Goal: Task Accomplishment & Management: Use online tool/utility

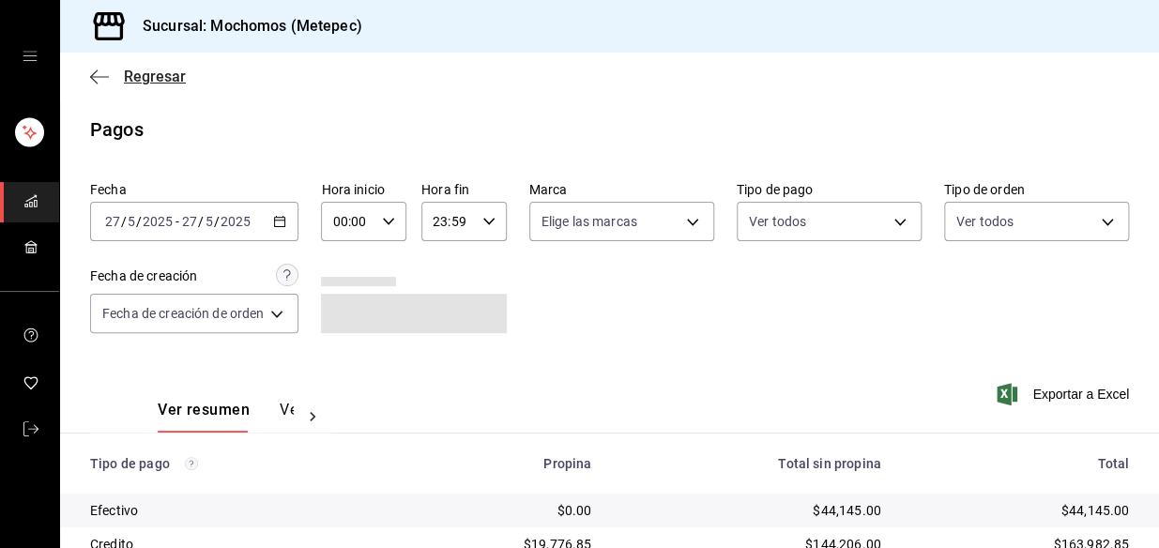
click at [100, 75] on icon "button" at bounding box center [99, 77] width 19 height 17
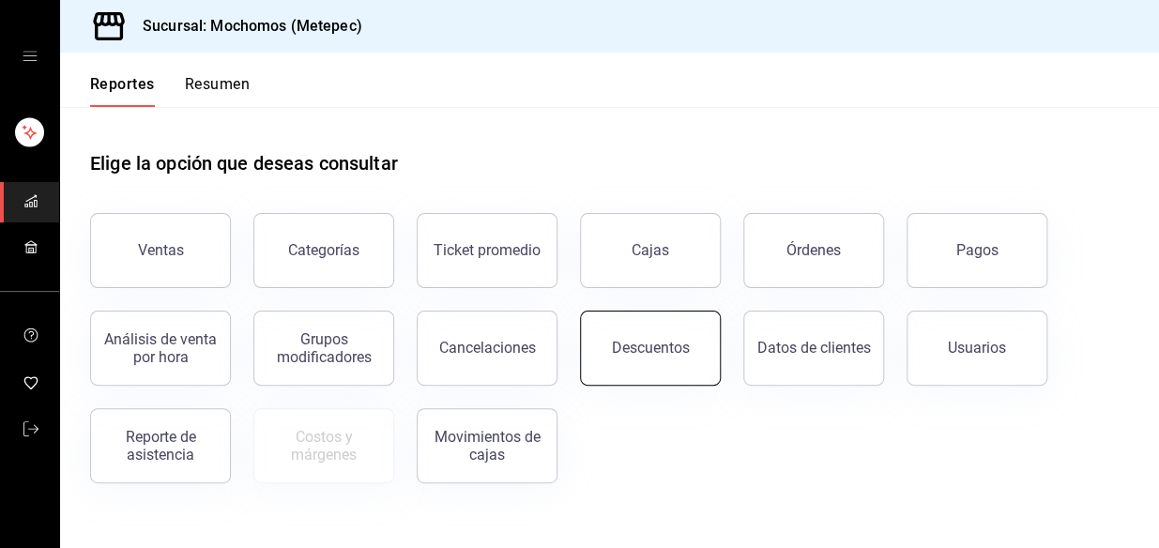
click at [674, 361] on button "Descuentos" at bounding box center [650, 348] width 141 height 75
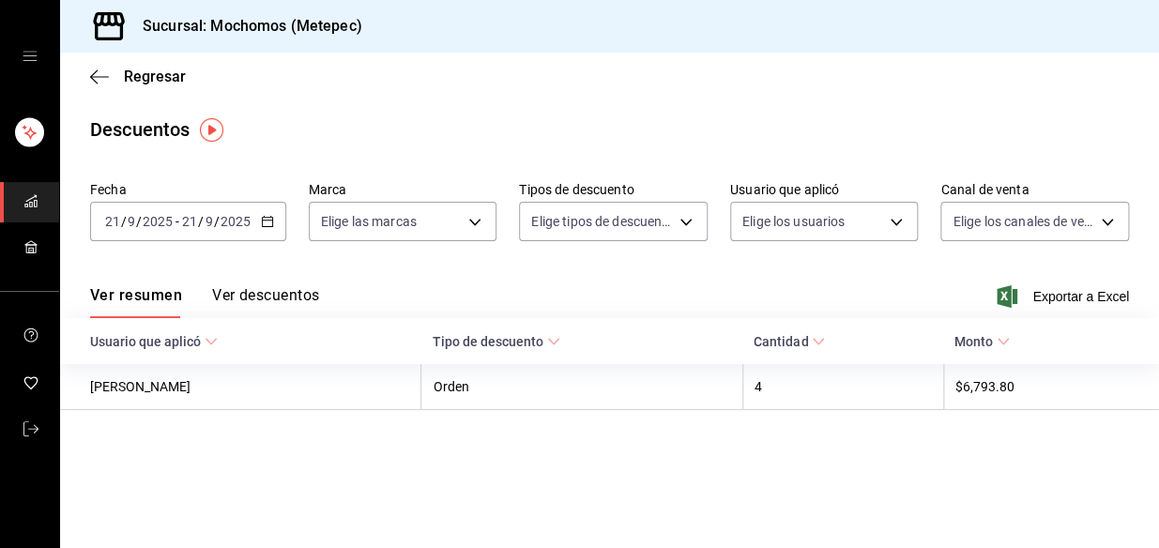
click at [265, 227] on icon "button" at bounding box center [267, 221] width 13 height 13
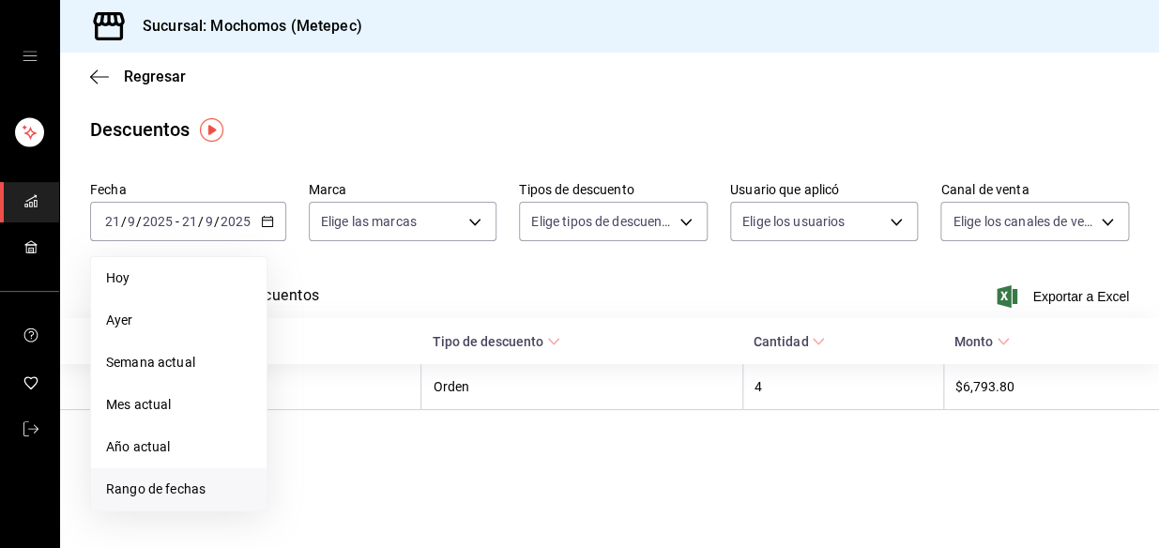
click at [209, 494] on span "Rango de fechas" at bounding box center [179, 490] width 146 height 20
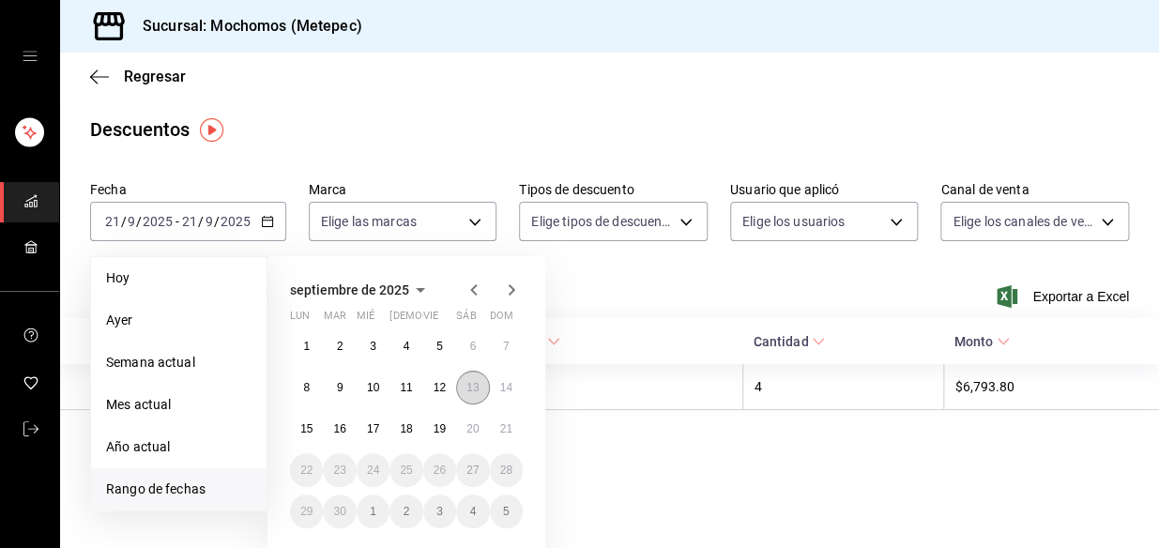
click at [467, 382] on abbr "13" at bounding box center [473, 387] width 12 height 13
click at [505, 422] on abbr "21" at bounding box center [506, 428] width 12 height 13
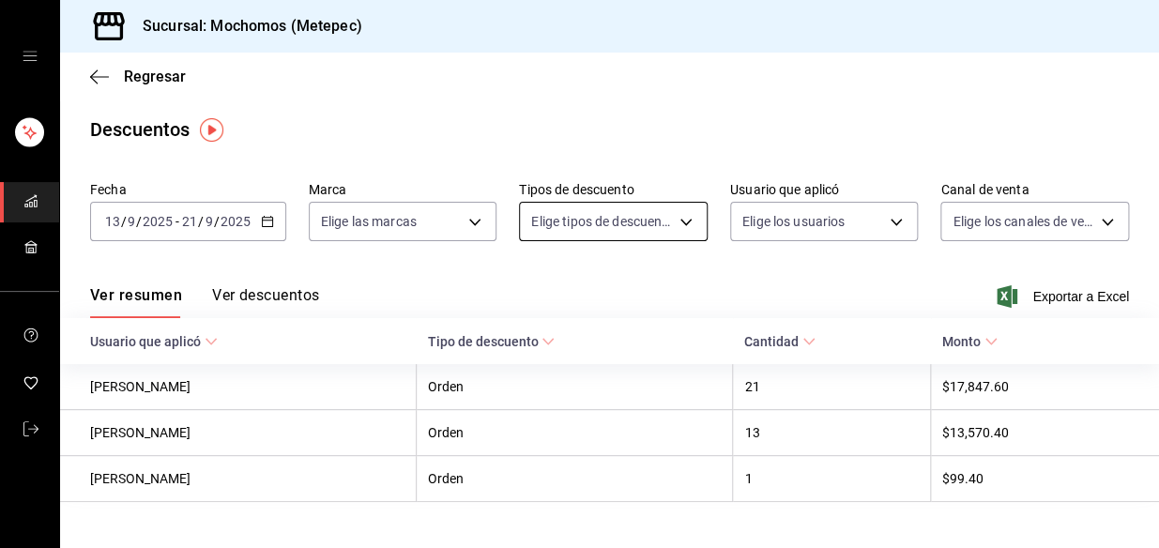
click at [671, 220] on body "Sucursal: Mochomos (Metepec) Regresar Descuentos Fecha [DATE] [DATE] - [DATE] […" at bounding box center [579, 274] width 1159 height 548
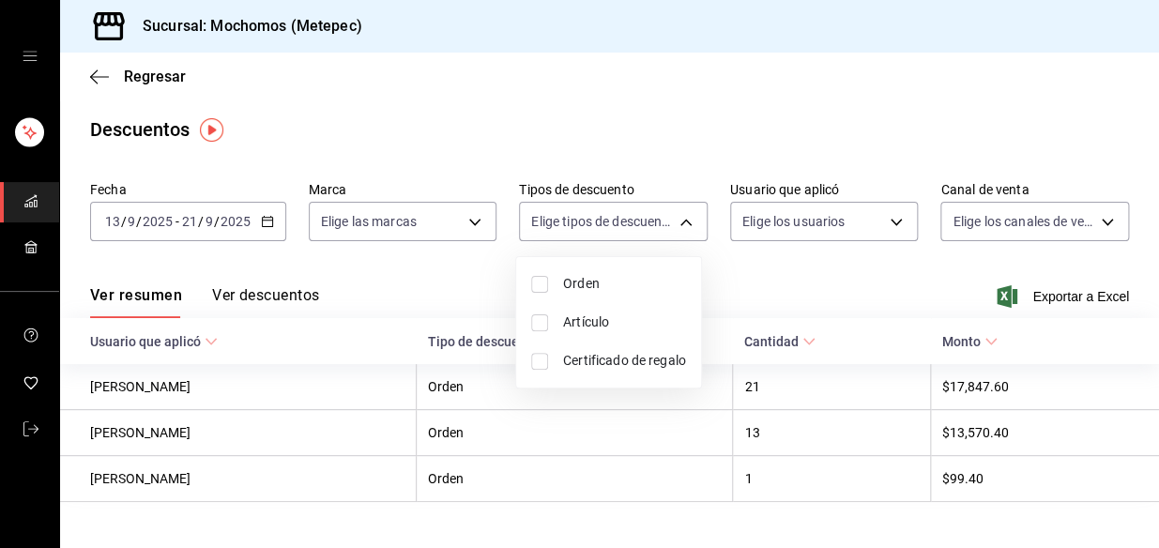
click at [667, 220] on div at bounding box center [579, 274] width 1159 height 548
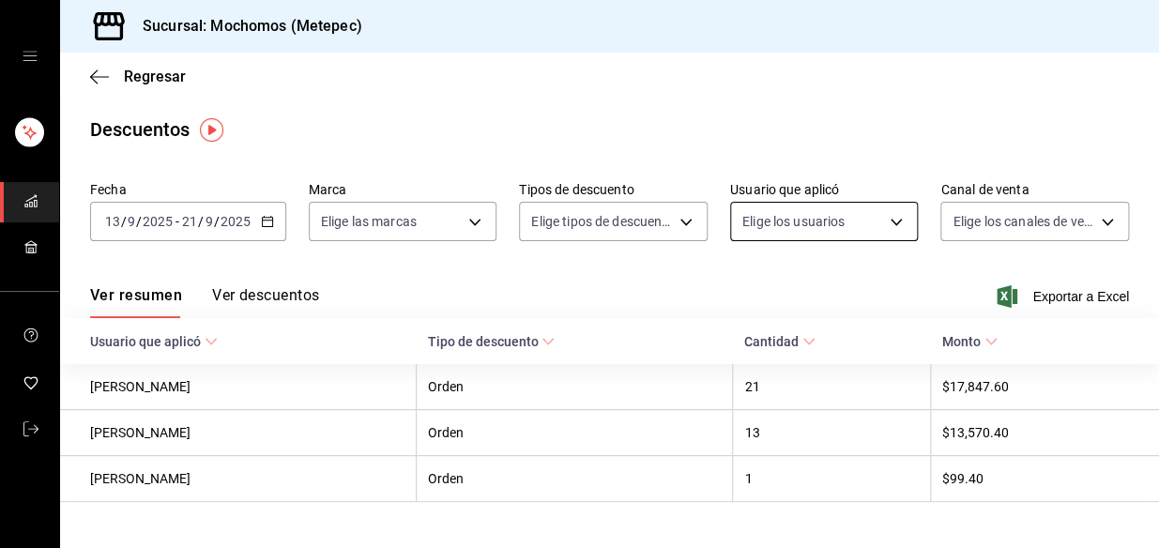
click at [808, 230] on body "Sucursal: Mochomos (Metepec) Regresar Descuentos Fecha [DATE] [DATE] - [DATE] […" at bounding box center [579, 274] width 1159 height 548
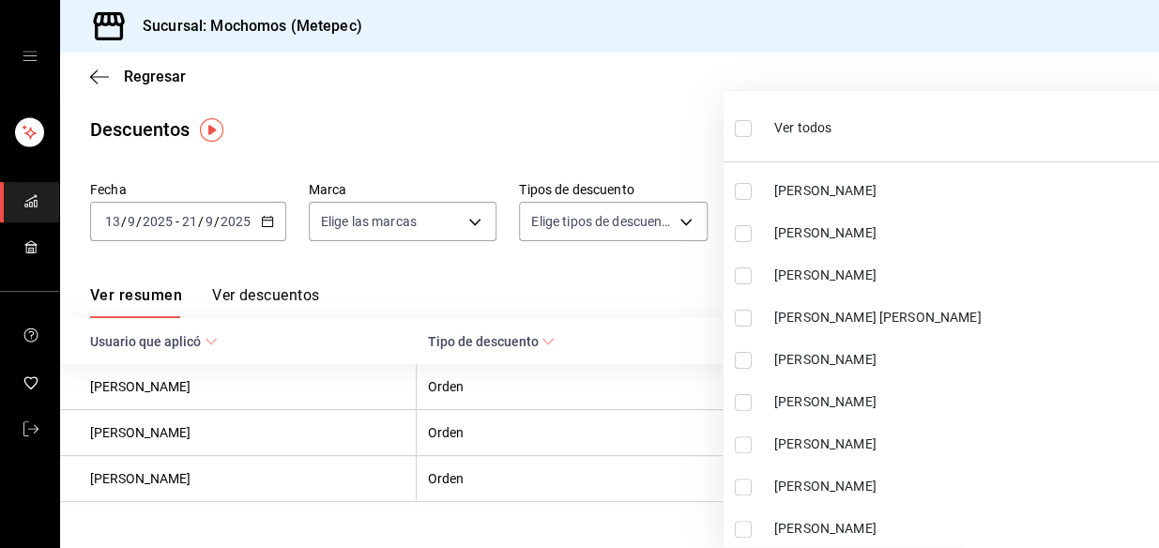
click at [480, 141] on div at bounding box center [579, 274] width 1159 height 548
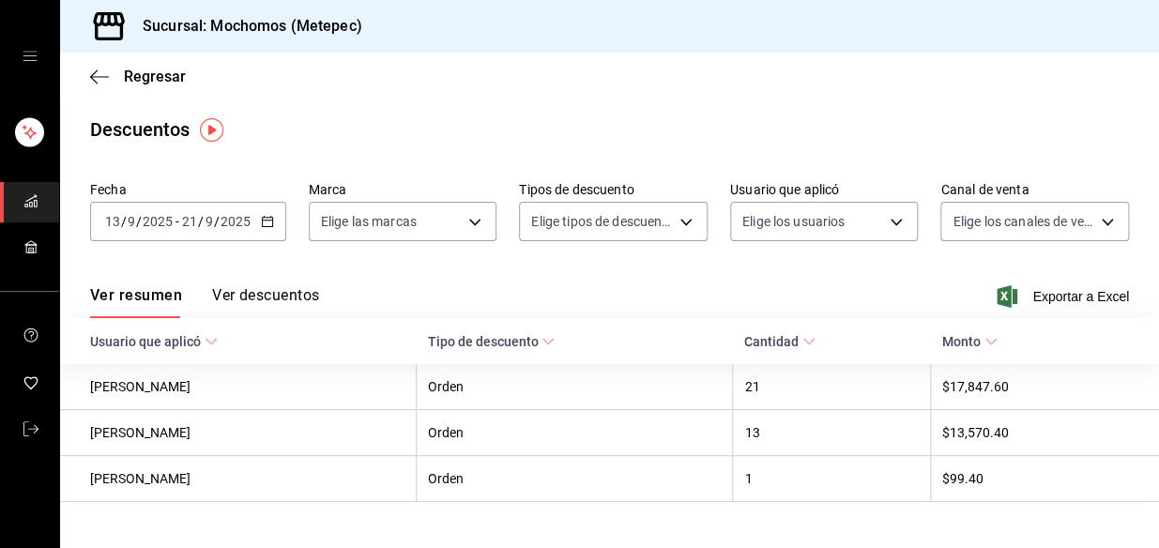
click at [287, 284] on div "Ver resumen Ver descuentos Exportar a Excel" at bounding box center [609, 291] width 1099 height 54
click at [281, 299] on button "Ver descuentos" at bounding box center [265, 302] width 107 height 32
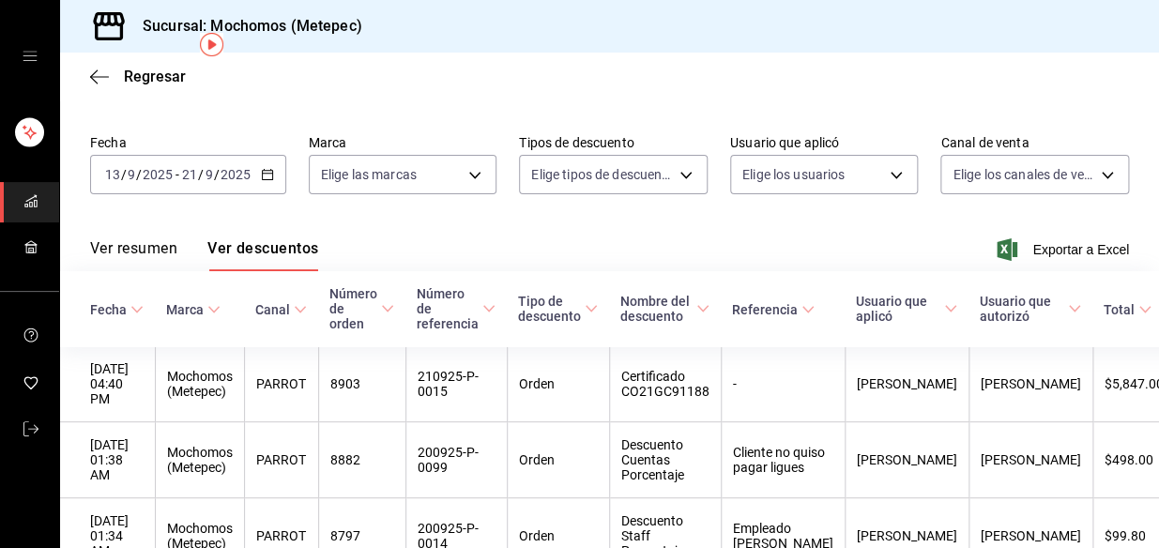
scroll to position [84, 0]
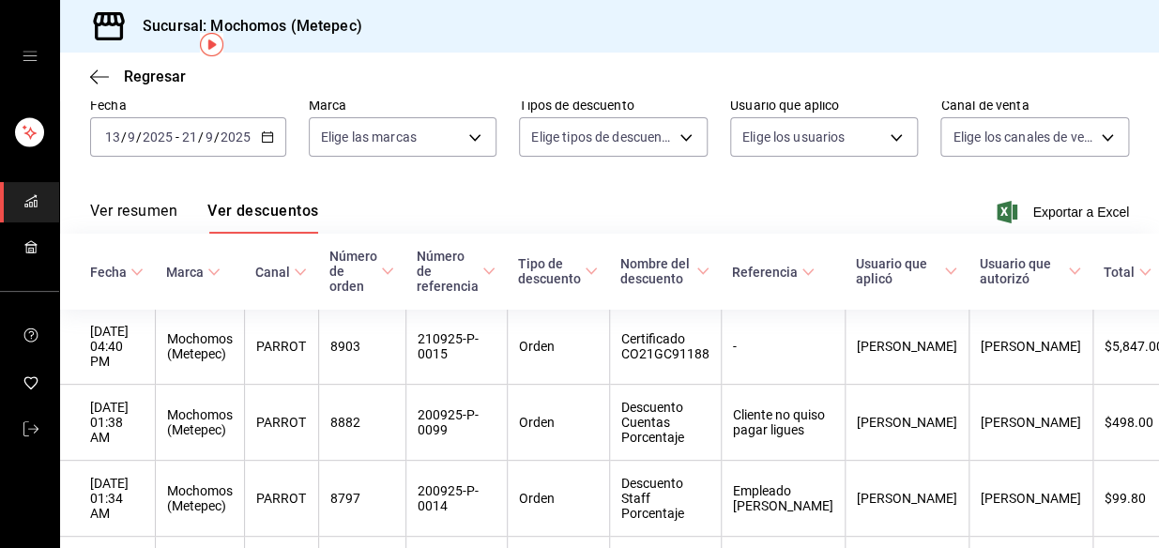
click at [598, 264] on span "Tipo de descuento" at bounding box center [558, 271] width 80 height 30
click at [131, 271] on \(Stroke\) at bounding box center [136, 271] width 11 height 7
click at [709, 282] on span "Nombre del descuento" at bounding box center [665, 271] width 89 height 30
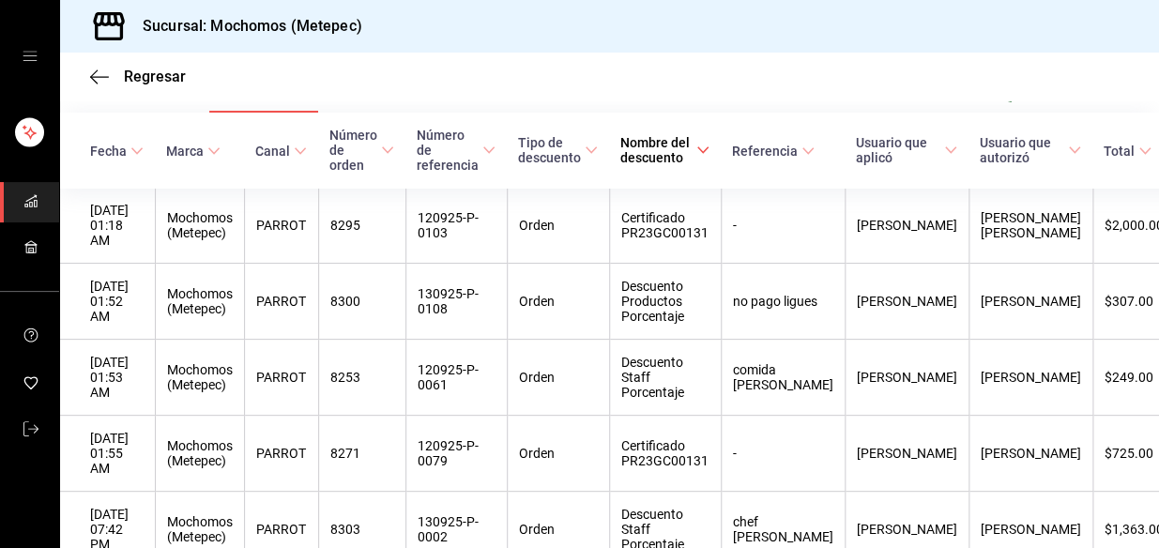
scroll to position [0, 0]
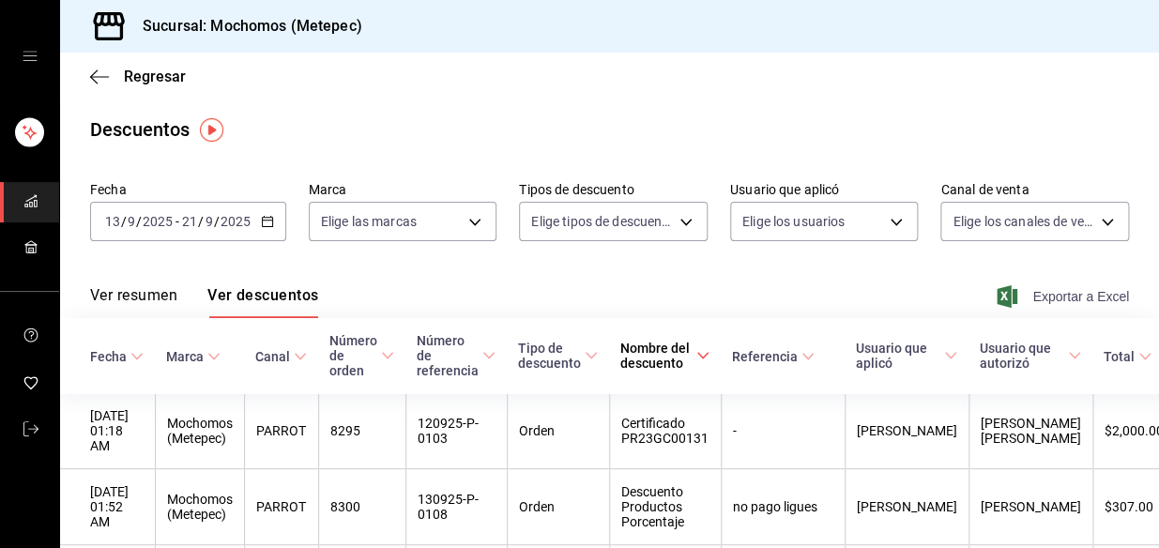
click at [1100, 289] on span "Exportar a Excel" at bounding box center [1065, 296] width 129 height 23
click at [263, 211] on div "[DATE] [DATE] - [DATE] [DATE]" at bounding box center [188, 221] width 196 height 39
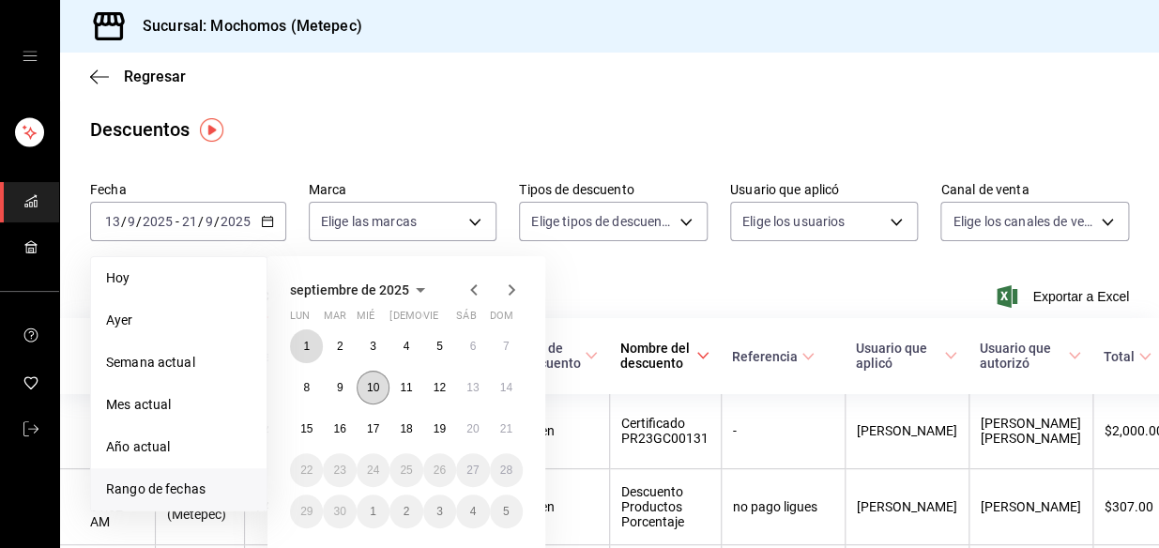
drag, startPoint x: 296, startPoint y: 348, endPoint x: 365, endPoint y: 389, distance: 80.3
click at [297, 348] on button "1" at bounding box center [306, 346] width 33 height 34
click at [500, 431] on abbr "21" at bounding box center [506, 428] width 12 height 13
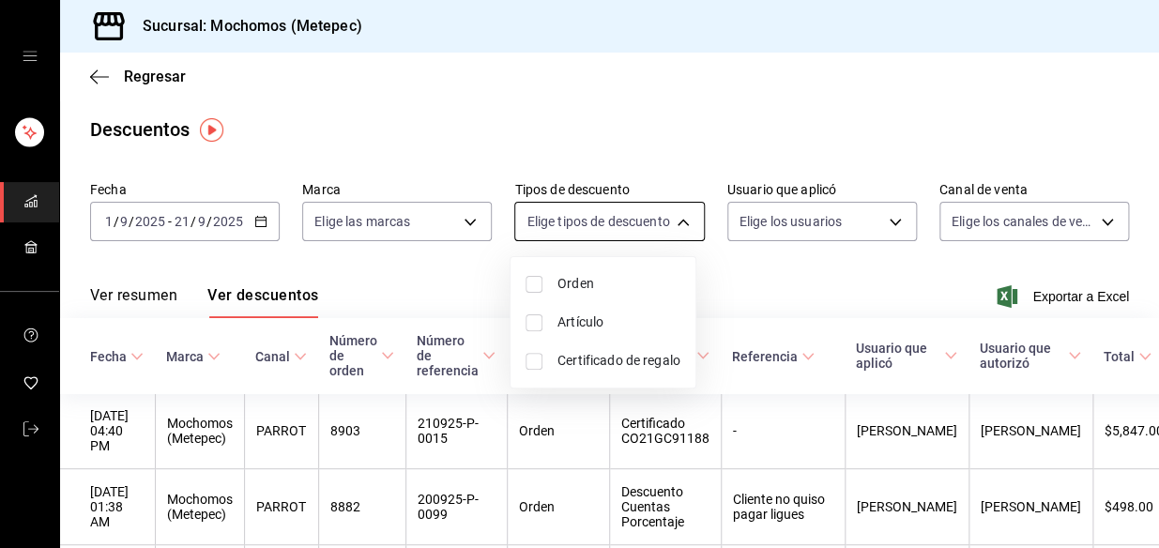
click at [609, 229] on body "Sucursal: Mochomos (Metepec) Regresar Descuentos Fecha [DATE] [DATE] - [DATE] […" at bounding box center [579, 274] width 1159 height 548
click at [534, 283] on input "checkbox" at bounding box center [534, 284] width 17 height 17
checkbox input "true"
type input "ORDER"
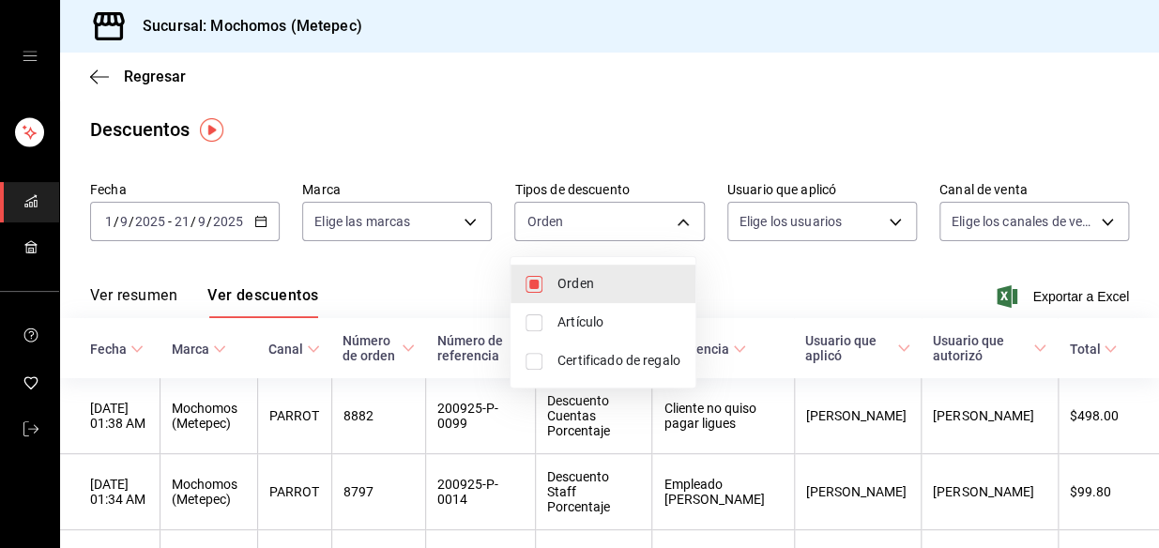
click at [812, 299] on div at bounding box center [579, 274] width 1159 height 548
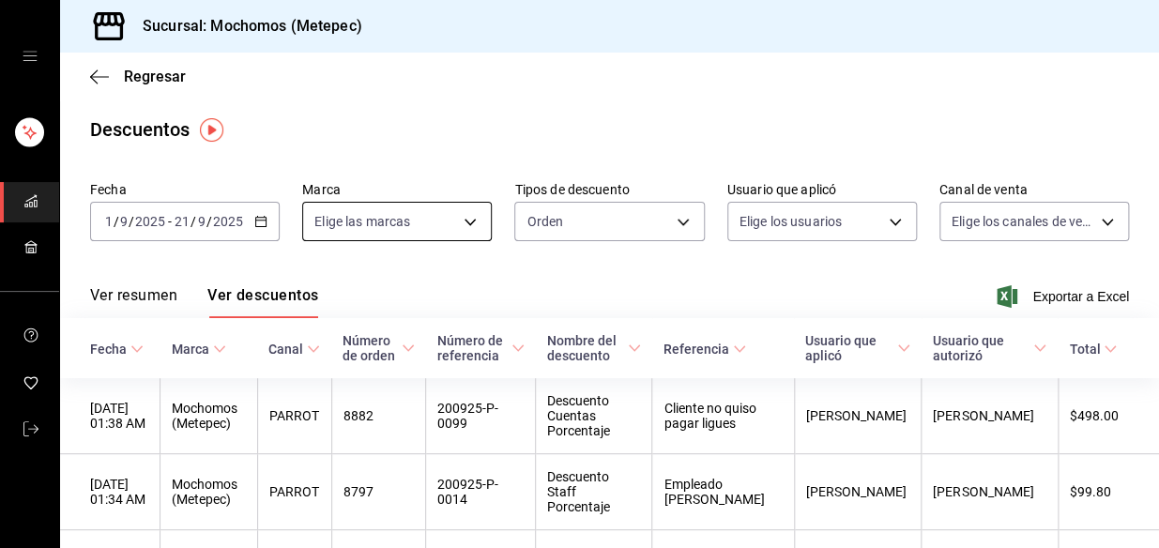
click at [451, 223] on body "Sucursal: Mochomos (Metepec) Regresar Descuentos Fecha [DATE] [DATE] - [DATE] […" at bounding box center [579, 274] width 1159 height 548
click at [451, 223] on div at bounding box center [579, 274] width 1159 height 548
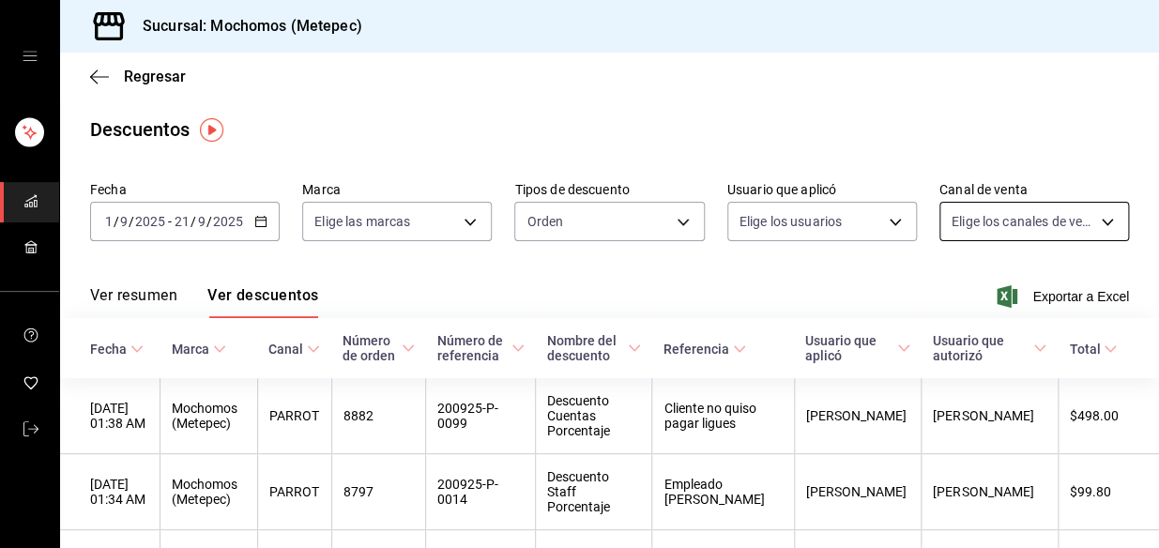
click at [1093, 224] on body "Sucursal: Mochomos (Metepec) Regresar Descuentos Fecha [DATE] [DATE] - [DATE] […" at bounding box center [579, 274] width 1159 height 548
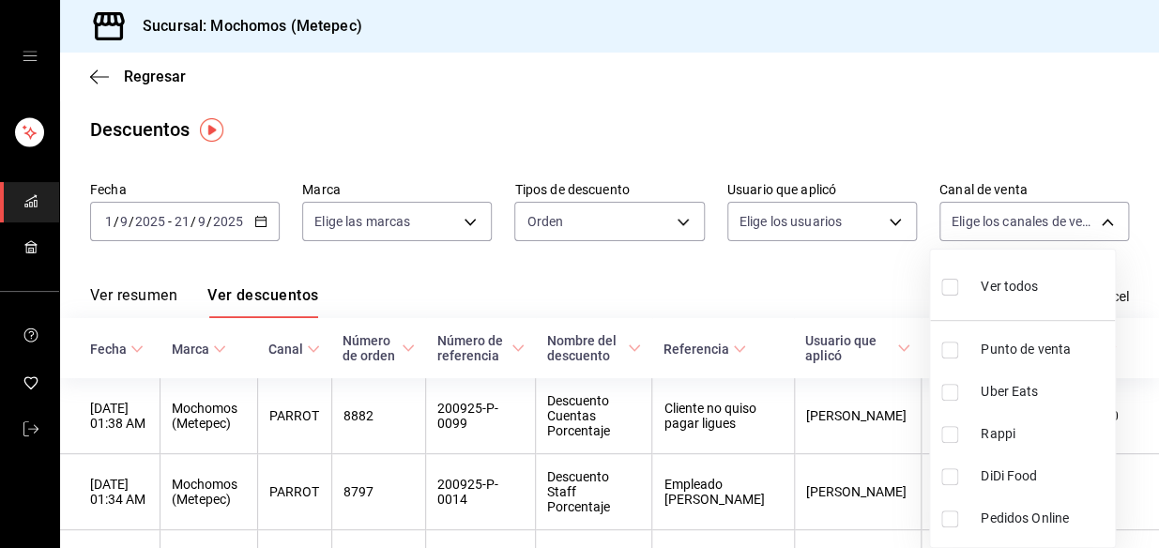
click at [1091, 221] on div at bounding box center [579, 274] width 1159 height 548
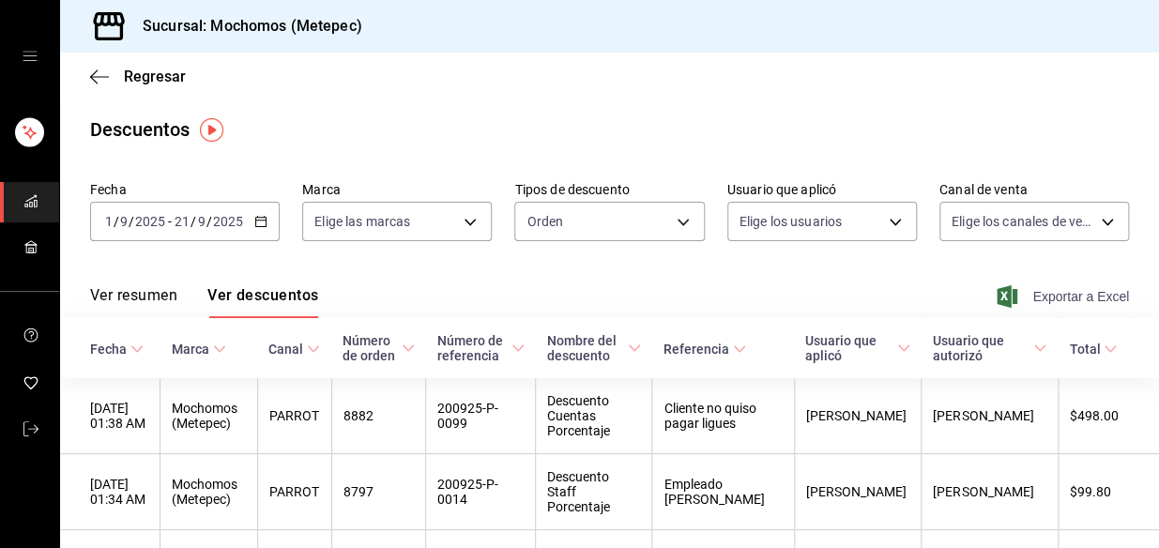
click at [1053, 290] on span "Exportar a Excel" at bounding box center [1065, 296] width 129 height 23
